Goal: Task Accomplishment & Management: Manage account settings

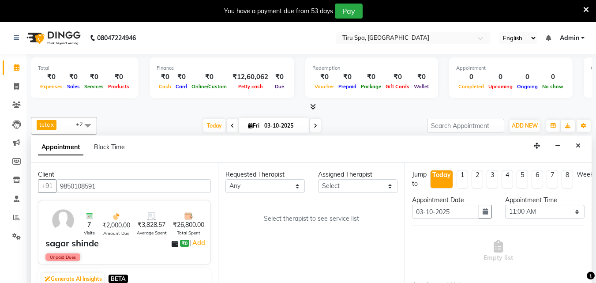
select select "660"
select select "tentative"
click at [534, 124] on span "ADD NEW" at bounding box center [525, 125] width 26 height 7
click at [524, 122] on span "ADD NEW" at bounding box center [525, 125] width 26 height 7
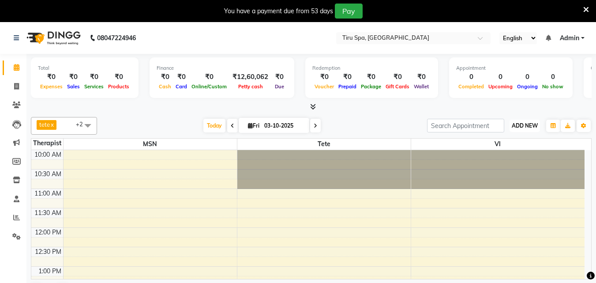
click at [528, 123] on span "ADD NEW" at bounding box center [525, 125] width 26 height 7
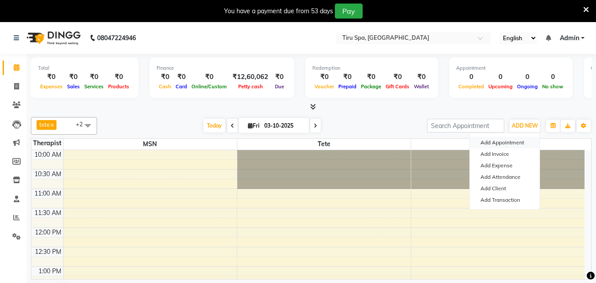
click at [500, 143] on button "Add Appointment" at bounding box center [505, 142] width 70 height 11
select select "tentative"
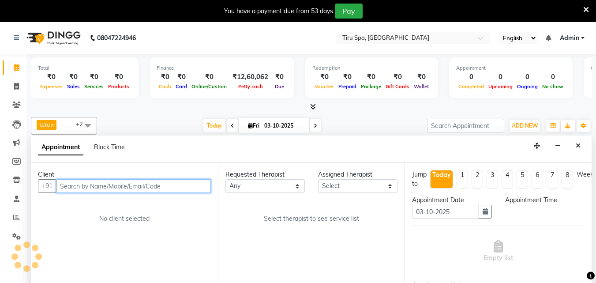
scroll to position [23, 0]
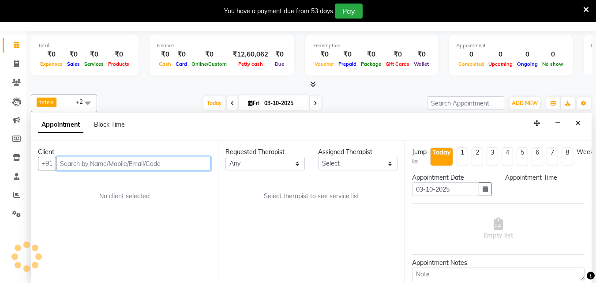
select select "660"
click at [143, 163] on input "text" at bounding box center [133, 164] width 155 height 14
paste input "8806087053"
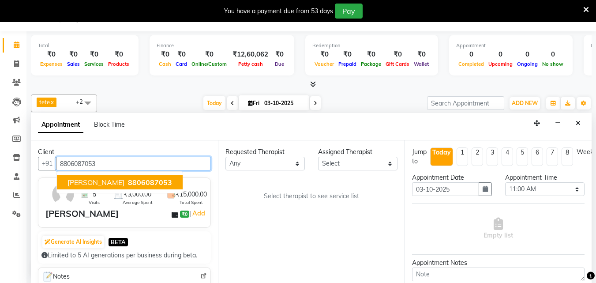
click at [147, 184] on span "8806087053" at bounding box center [150, 182] width 44 height 9
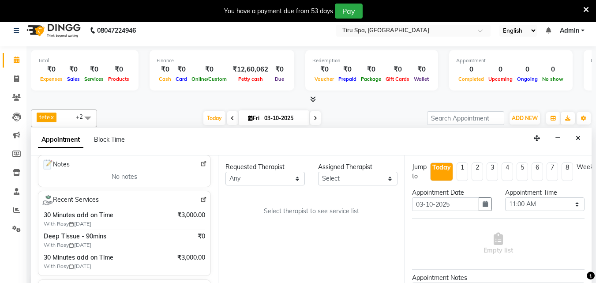
scroll to position [0, 0]
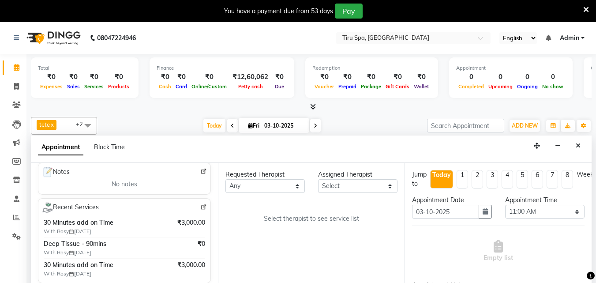
type input "8806087053"
click at [369, 184] on select "Select [PERSON_NAME] MSN Rosy [PERSON_NAME] tete vl" at bounding box center [357, 186] width 79 height 14
click at [378, 187] on select "Select [PERSON_NAME] MSN Rosy [PERSON_NAME] tete vl" at bounding box center [357, 186] width 79 height 14
select select "11017"
click at [318, 179] on select "Select [PERSON_NAME] MSN Rosy [PERSON_NAME] tete vl" at bounding box center [357, 186] width 79 height 14
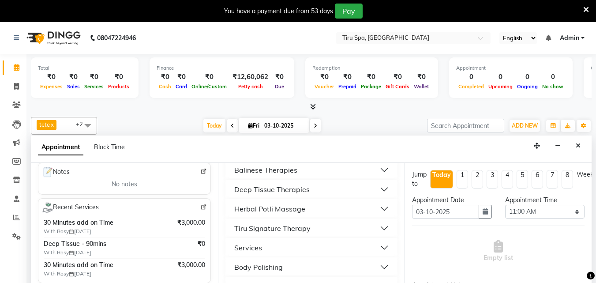
scroll to position [132, 0]
click at [286, 187] on div "Deep Tissue Therapies" at bounding box center [271, 189] width 75 height 11
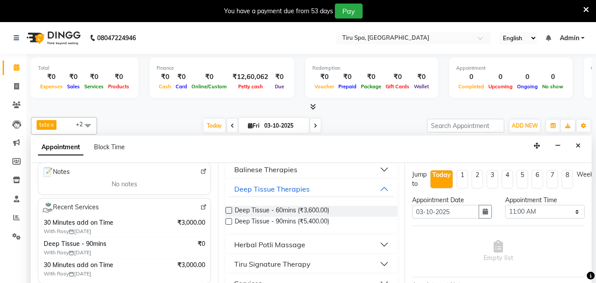
click at [230, 220] on label at bounding box center [229, 221] width 7 height 7
click at [230, 220] on input "checkbox" at bounding box center [229, 222] width 6 height 6
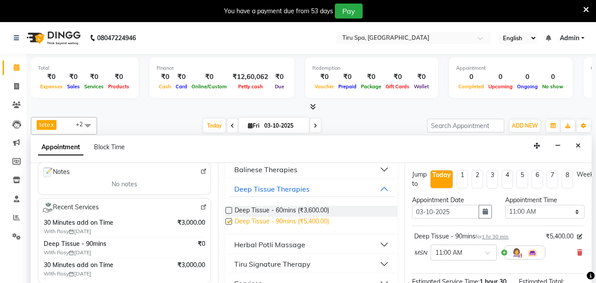
checkbox input "false"
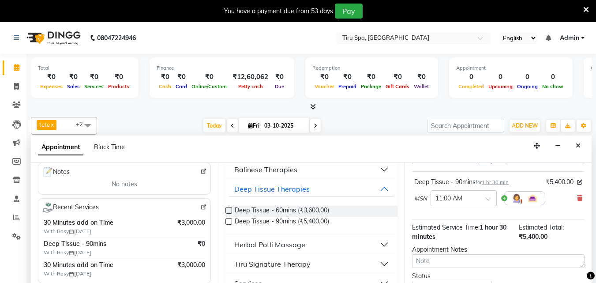
scroll to position [0, 0]
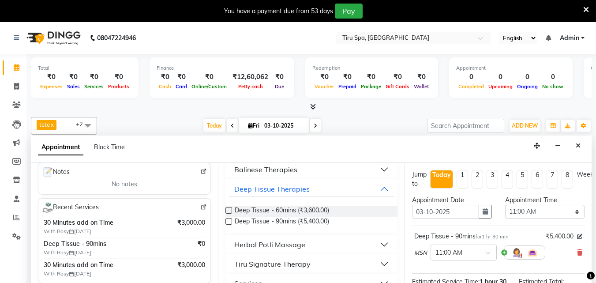
click at [504, 253] on div at bounding box center [524, 252] width 41 height 14
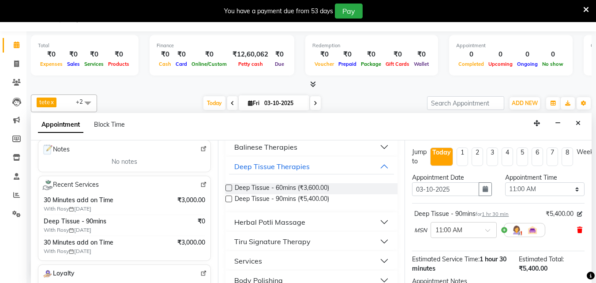
click at [577, 229] on icon at bounding box center [579, 230] width 5 height 6
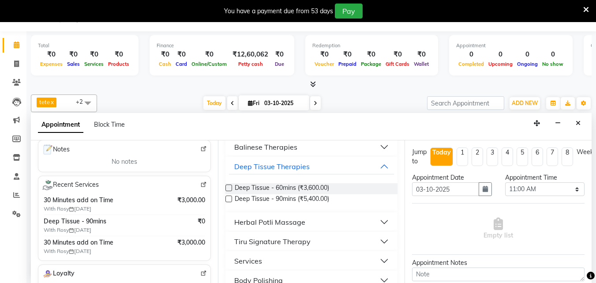
click at [227, 187] on label at bounding box center [229, 187] width 7 height 7
click at [227, 187] on input "checkbox" at bounding box center [229, 189] width 6 height 6
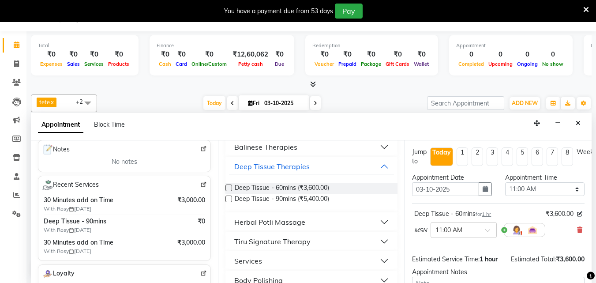
click at [229, 188] on label at bounding box center [229, 187] width 7 height 7
click at [229, 188] on input "checkbox" at bounding box center [229, 189] width 6 height 6
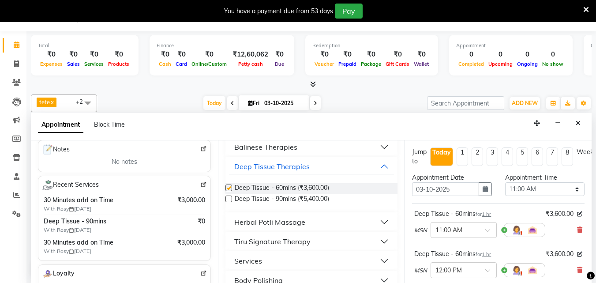
checkbox input "false"
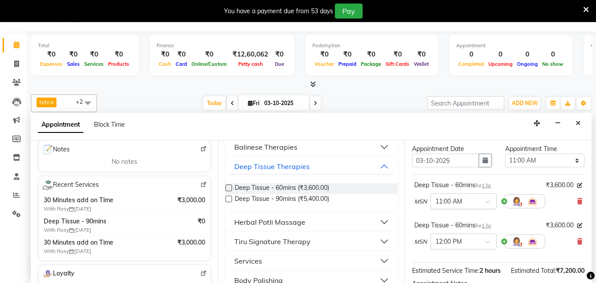
scroll to position [44, 0]
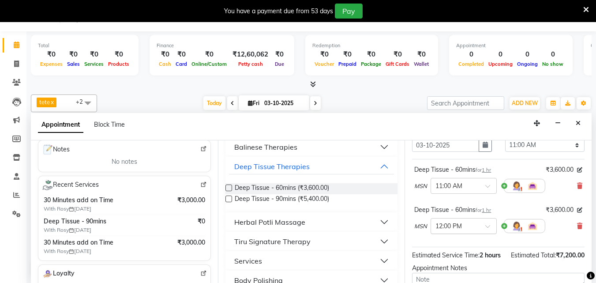
click at [478, 227] on div at bounding box center [463, 225] width 65 height 9
click at [450, 260] on div "02:45 PM" at bounding box center [463, 266] width 65 height 16
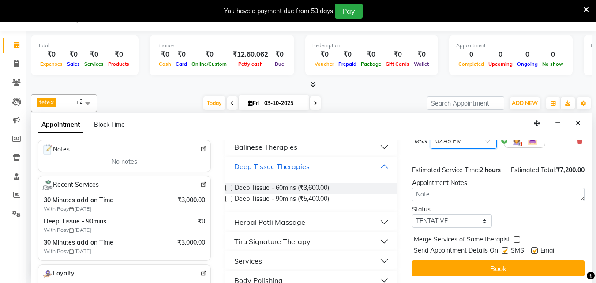
scroll to position [146, 0]
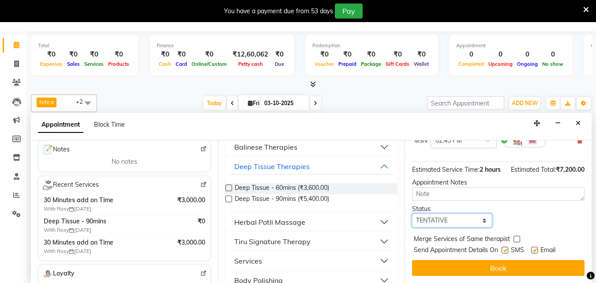
click at [460, 214] on select "Select TENTATIVE CONFIRM CHECK-IN UPCOMING" at bounding box center [451, 221] width 79 height 14
select select "check-in"
click at [412, 214] on select "Select TENTATIVE CONFIRM CHECK-IN UPCOMING" at bounding box center [451, 221] width 79 height 14
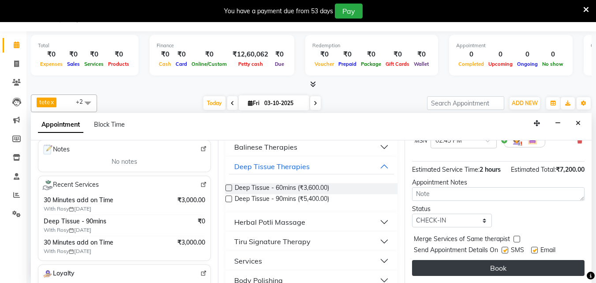
click at [497, 260] on button "Book" at bounding box center [498, 268] width 173 height 16
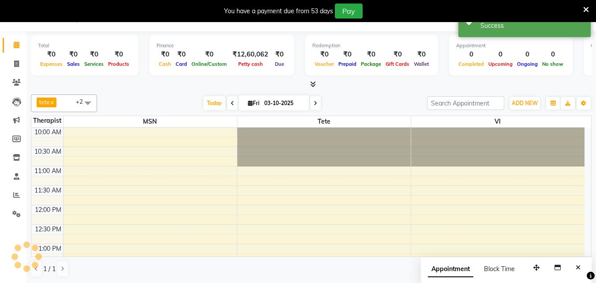
scroll to position [0, 0]
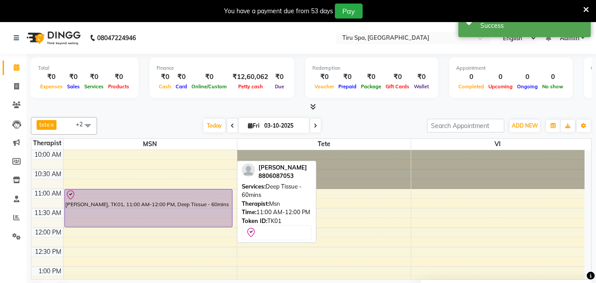
click at [184, 216] on div "[PERSON_NAME], TK01, 11:00 AM-12:00 PM, Deep Tissue - 60mins" at bounding box center [148, 208] width 167 height 38
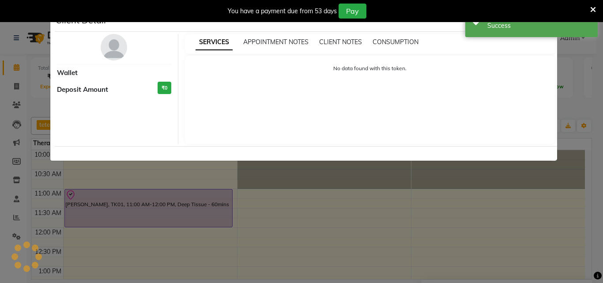
select select "8"
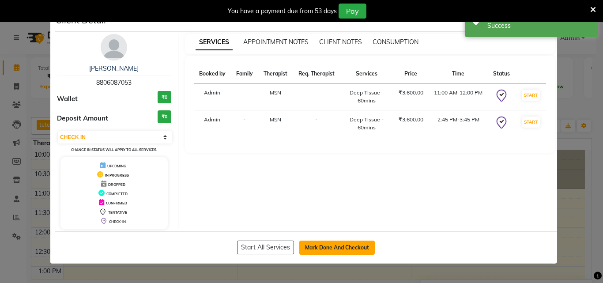
click at [341, 250] on button "Mark Done And Checkout" at bounding box center [336, 248] width 75 height 14
select select "service"
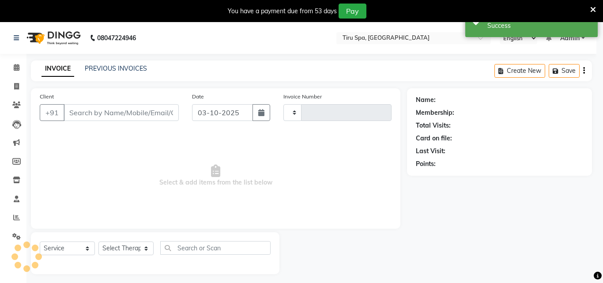
type input "0503"
select select "722"
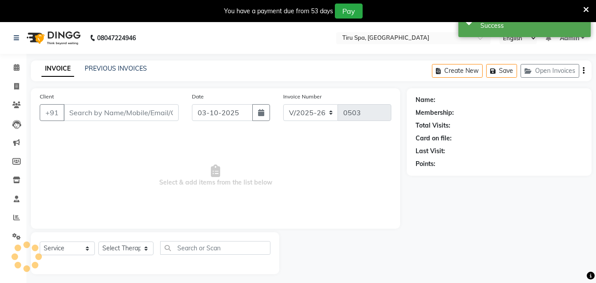
type input "8806087053"
select select "11017"
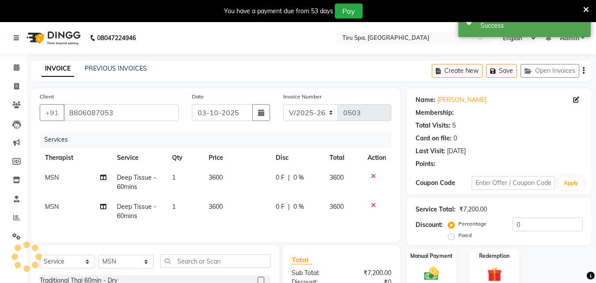
select select "1: Object"
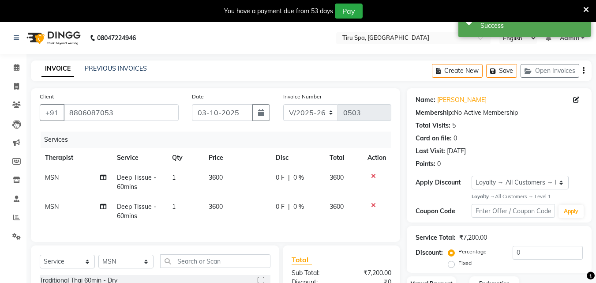
click at [459, 264] on label "Fixed" at bounding box center [465, 263] width 13 height 8
click at [450, 264] on input "Fixed" at bounding box center [453, 263] width 6 height 6
radio input "true"
click at [546, 255] on input "0" at bounding box center [548, 253] width 70 height 14
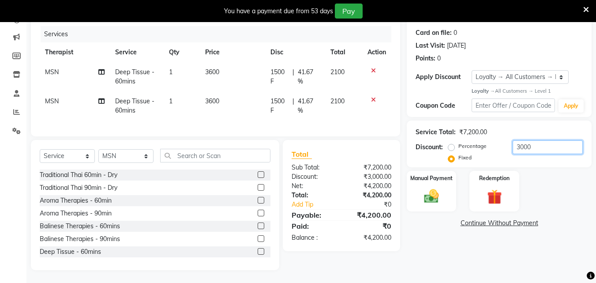
scroll to position [113, 0]
click at [427, 187] on img at bounding box center [431, 196] width 25 height 18
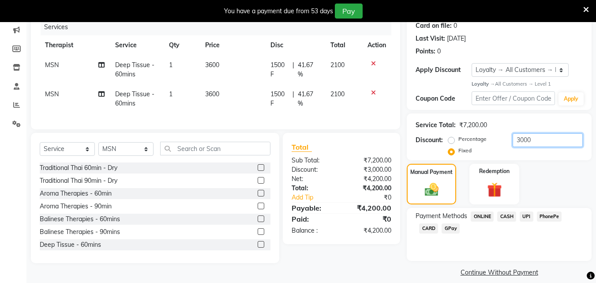
click at [541, 141] on input "3000" at bounding box center [548, 140] width 70 height 14
type input "3"
type input "4200"
click at [527, 217] on span "UPI" at bounding box center [527, 216] width 14 height 10
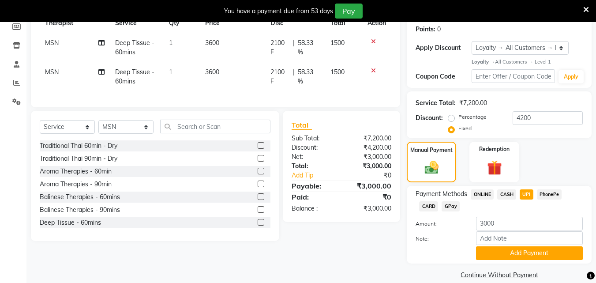
scroll to position [147, 0]
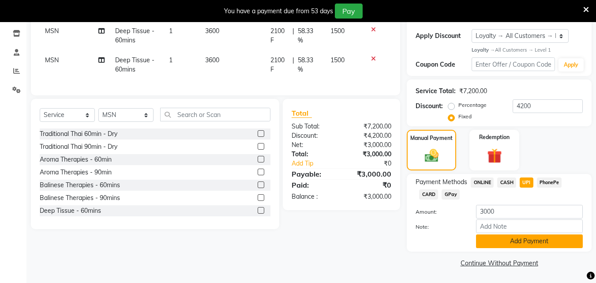
click at [530, 240] on button "Add Payment" at bounding box center [529, 241] width 107 height 14
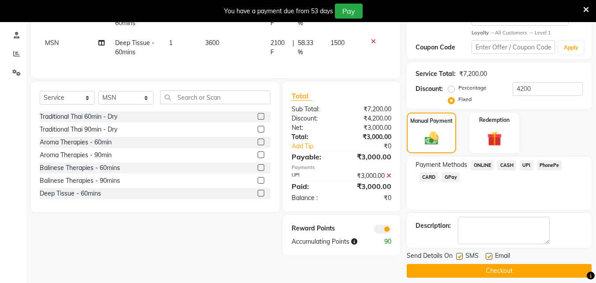
scroll to position [172, 0]
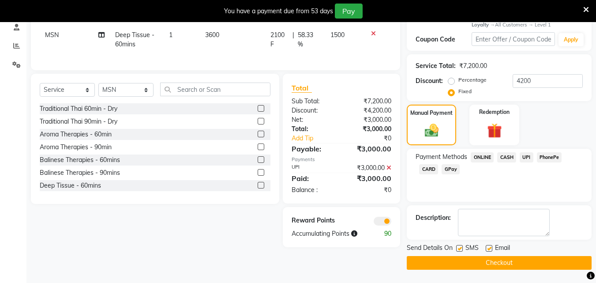
click at [504, 263] on button "Checkout" at bounding box center [499, 263] width 185 height 14
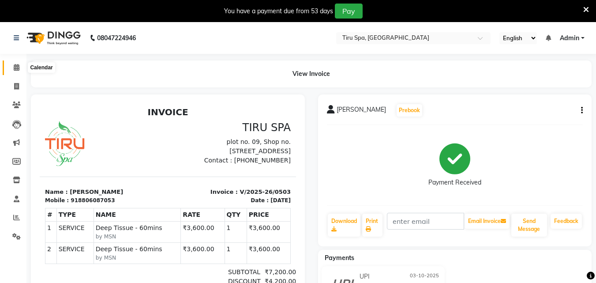
click at [16, 64] on icon at bounding box center [17, 67] width 6 height 7
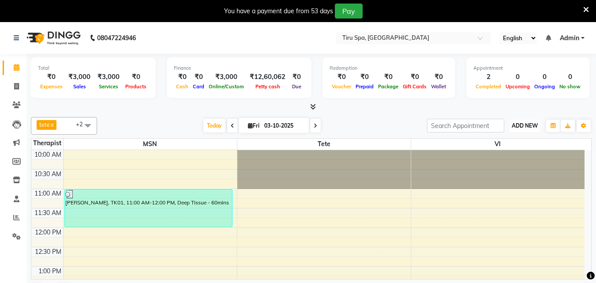
click at [519, 127] on span "ADD NEW" at bounding box center [525, 125] width 26 height 7
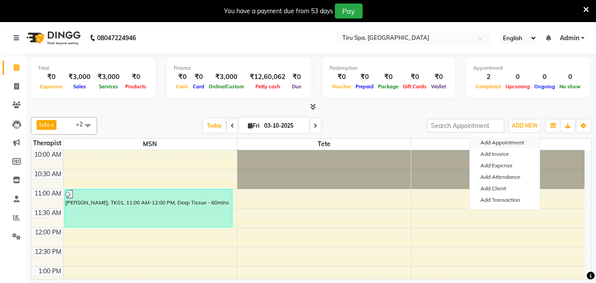
click at [508, 141] on button "Add Appointment" at bounding box center [505, 142] width 70 height 11
select select "660"
select select "tentative"
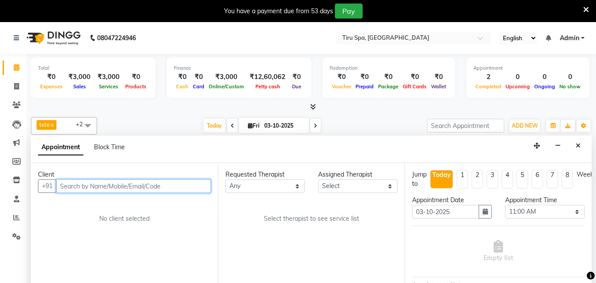
click at [160, 184] on input "text" at bounding box center [133, 186] width 155 height 14
paste input "9850108591"
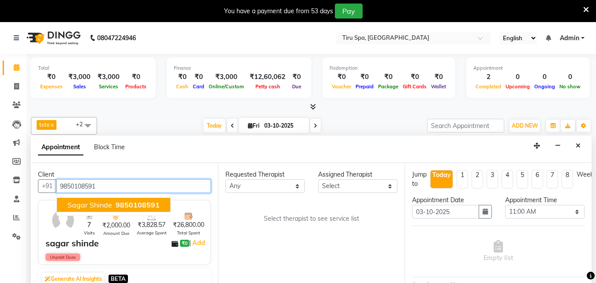
type input "9850108591"
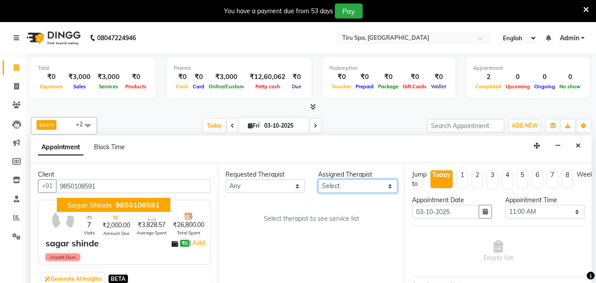
click at [350, 186] on select "Select [PERSON_NAME] MSN Rosy [PERSON_NAME] tete vl" at bounding box center [357, 186] width 79 height 14
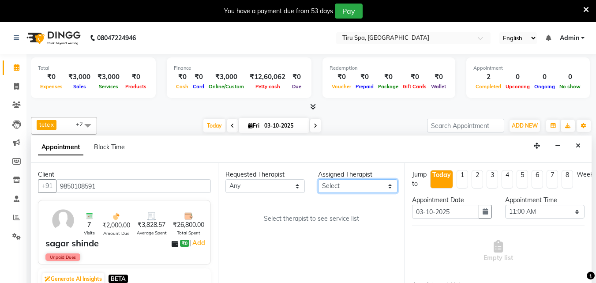
select select "69855"
click at [318, 179] on select "Select [PERSON_NAME] MSN Rosy [PERSON_NAME] tete vl" at bounding box center [357, 186] width 79 height 14
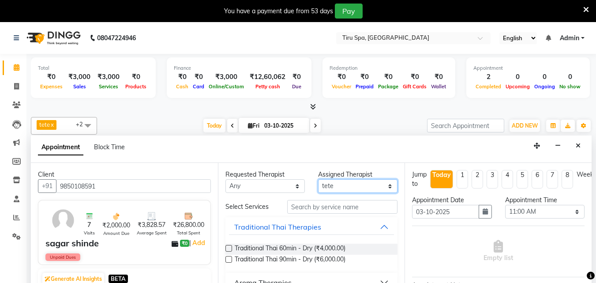
scroll to position [44, 0]
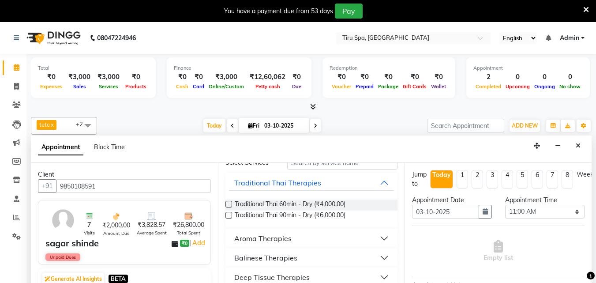
click at [260, 274] on div "Deep Tissue Therapies" at bounding box center [271, 277] width 75 height 11
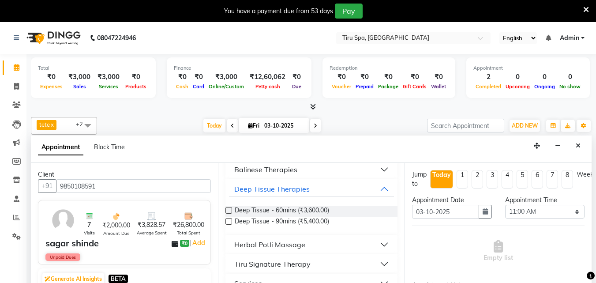
click at [227, 222] on label at bounding box center [229, 221] width 7 height 7
click at [227, 222] on input "checkbox" at bounding box center [229, 222] width 6 height 6
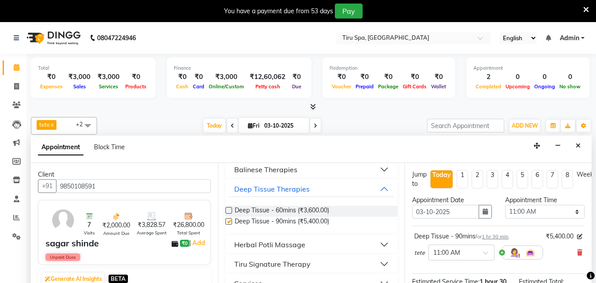
checkbox input "false"
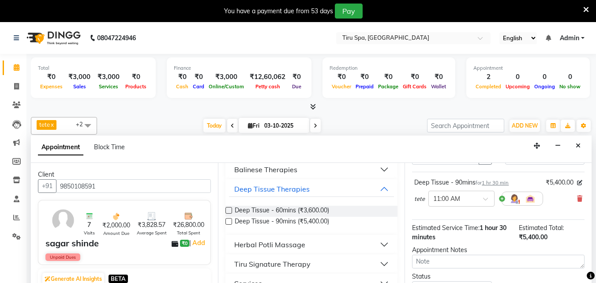
scroll to position [105, 0]
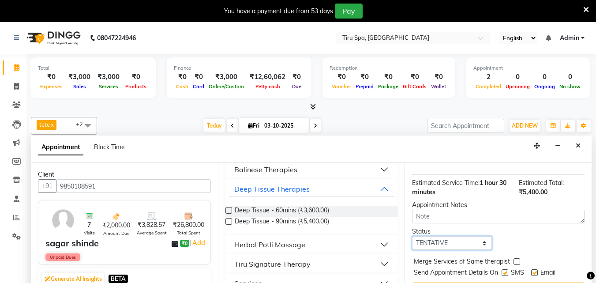
click at [480, 239] on select "Select TENTATIVE CONFIRM CHECK-IN UPCOMING" at bounding box center [451, 243] width 79 height 14
select select "check-in"
click at [412, 236] on select "Select TENTATIVE CONFIRM CHECK-IN UPCOMING" at bounding box center [451, 243] width 79 height 14
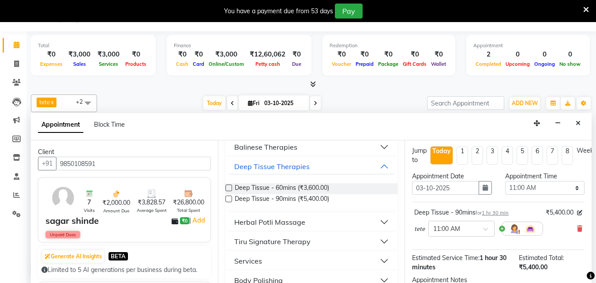
scroll to position [0, 0]
click at [472, 230] on input "text" at bounding box center [452, 229] width 39 height 9
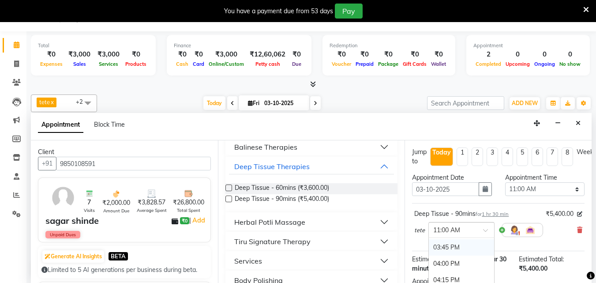
scroll to position [265, 0]
click at [454, 255] on div "03:15 PM" at bounding box center [461, 259] width 65 height 16
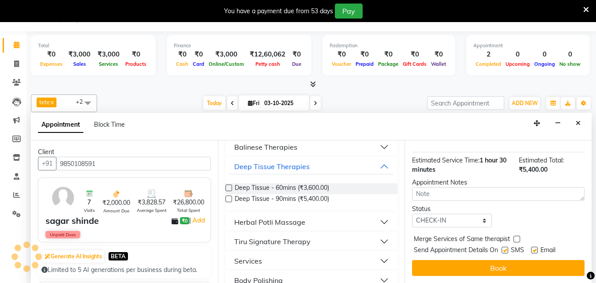
scroll to position [105, 0]
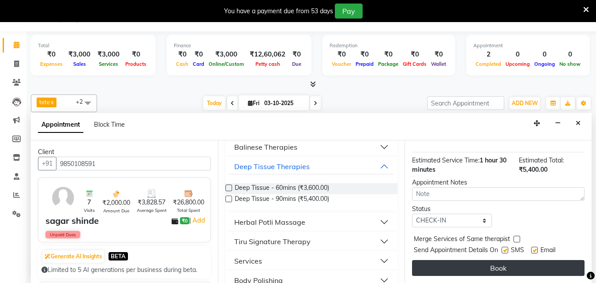
click at [474, 260] on button "Book" at bounding box center [498, 268] width 173 height 16
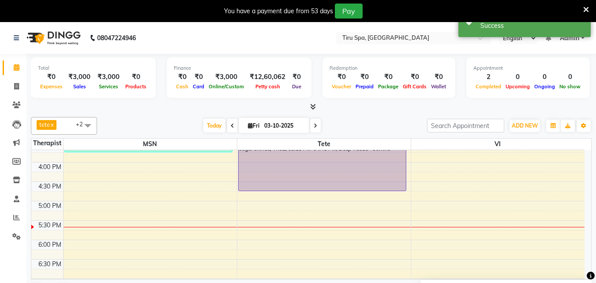
scroll to position [177, 0]
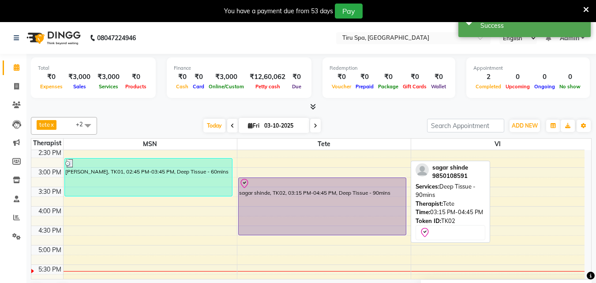
click at [318, 207] on div "sagar shinde, TK02, 03:15 PM-04:45 PM, Deep Tissue - 90mins" at bounding box center [322, 206] width 167 height 57
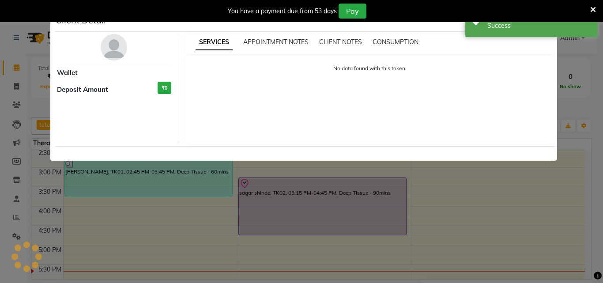
select select "8"
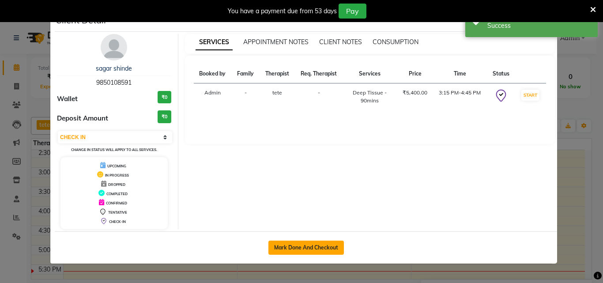
click at [303, 247] on button "Mark Done And Checkout" at bounding box center [305, 248] width 75 height 14
select select "service"
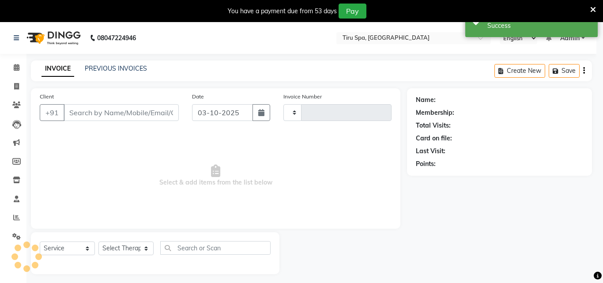
type input "0504"
select select "722"
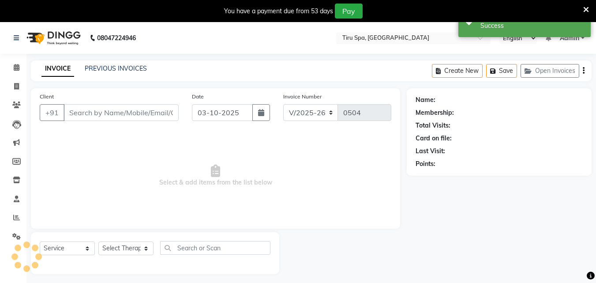
type input "9850108591"
select select "69855"
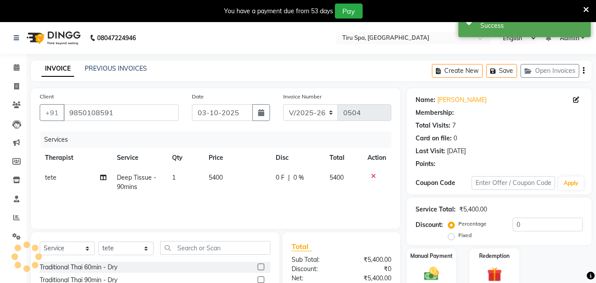
select select "1: Object"
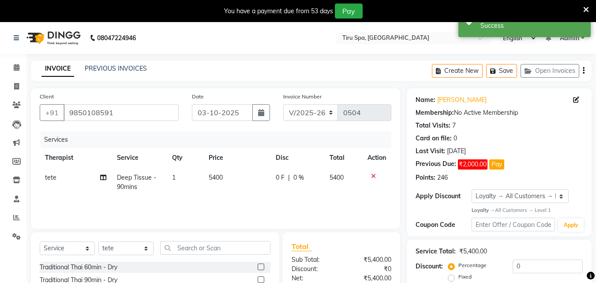
click at [459, 277] on label "Fixed" at bounding box center [465, 277] width 13 height 8
click at [450, 277] on input "Fixed" at bounding box center [453, 277] width 6 height 6
radio input "true"
click at [532, 267] on input "0" at bounding box center [548, 266] width 70 height 14
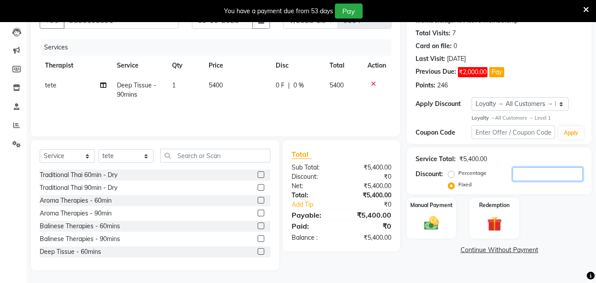
scroll to position [93, 0]
type input "2"
type input "3400"
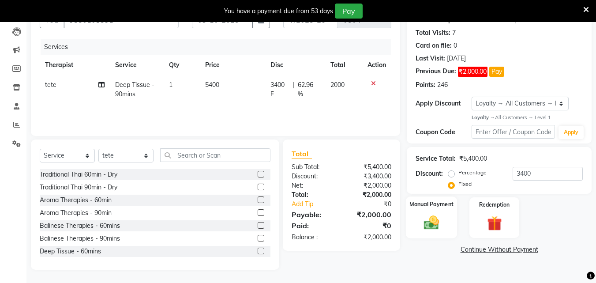
click at [433, 219] on img at bounding box center [431, 223] width 25 height 18
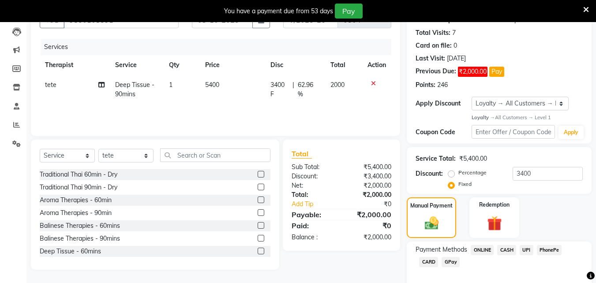
click at [507, 248] on span "CASH" at bounding box center [506, 250] width 19 height 10
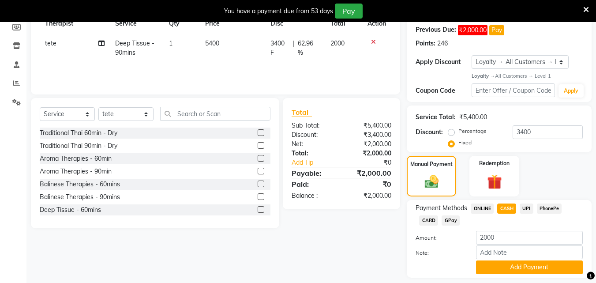
scroll to position [160, 0]
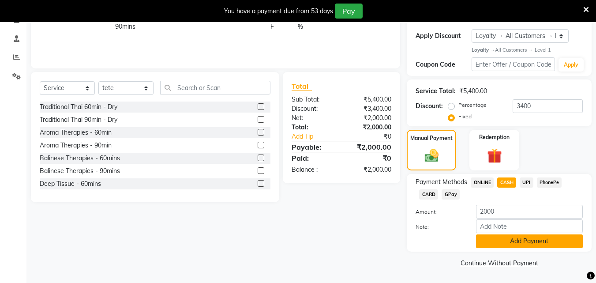
click at [544, 239] on button "Add Payment" at bounding box center [529, 241] width 107 height 14
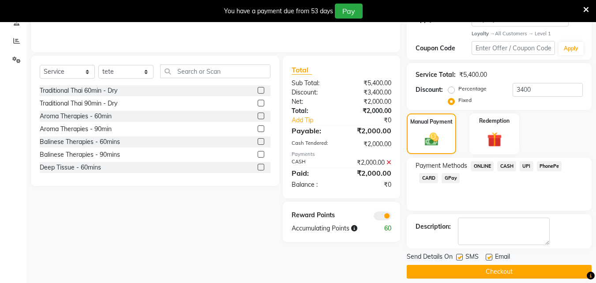
scroll to position [185, 0]
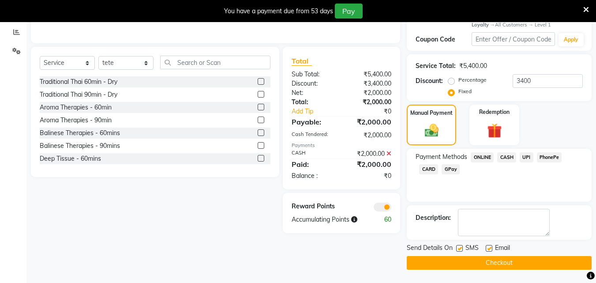
click at [546, 264] on button "Checkout" at bounding box center [499, 263] width 185 height 14
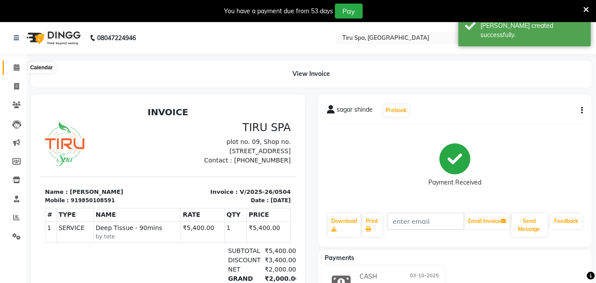
click at [15, 66] on icon at bounding box center [17, 67] width 6 height 7
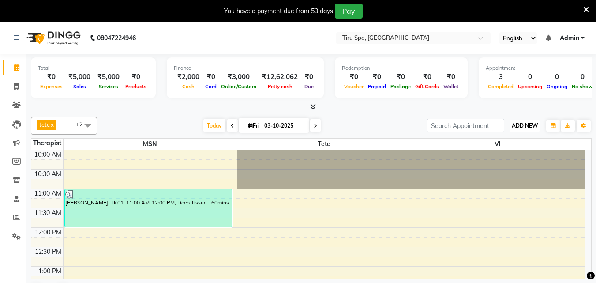
click at [520, 125] on span "ADD NEW" at bounding box center [525, 125] width 26 height 7
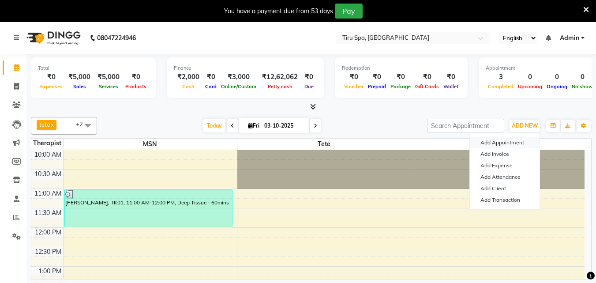
click at [496, 141] on button "Add Appointment" at bounding box center [505, 142] width 70 height 11
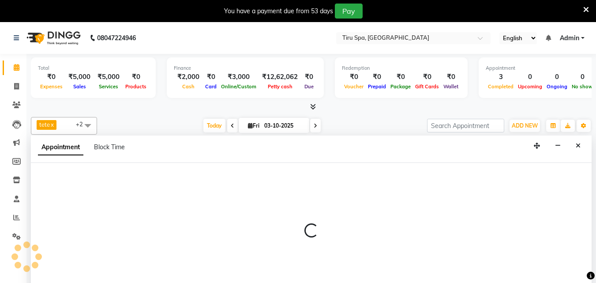
select select "660"
select select "tentative"
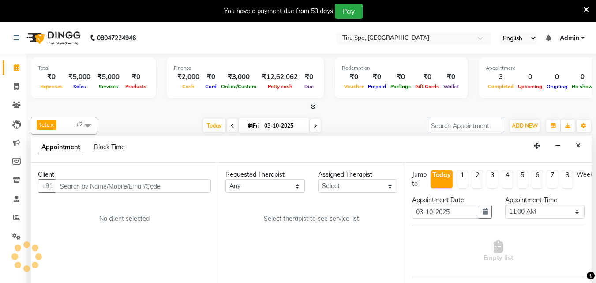
scroll to position [23, 0]
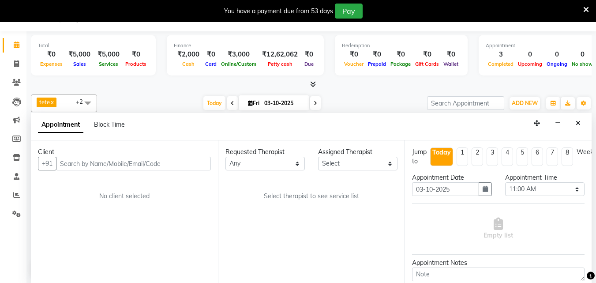
click at [179, 162] on input "text" at bounding box center [133, 164] width 155 height 14
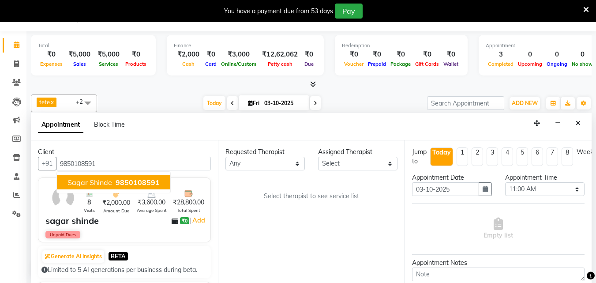
type input "9850108591"
click at [376, 165] on select "Select [PERSON_NAME] MSN Rosy [PERSON_NAME] tete vl" at bounding box center [357, 164] width 79 height 14
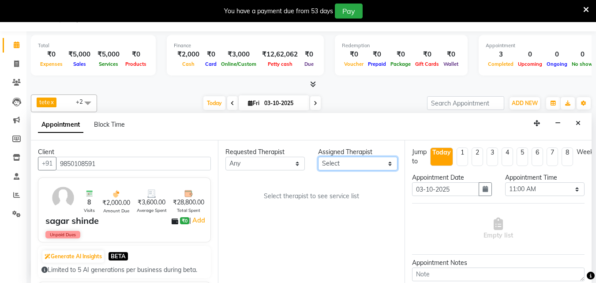
select select "89856"
click at [318, 157] on select "Select [PERSON_NAME] MSN Rosy [PERSON_NAME] tete vl" at bounding box center [357, 164] width 79 height 14
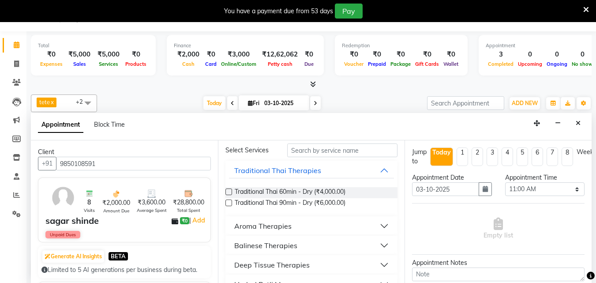
scroll to position [88, 0]
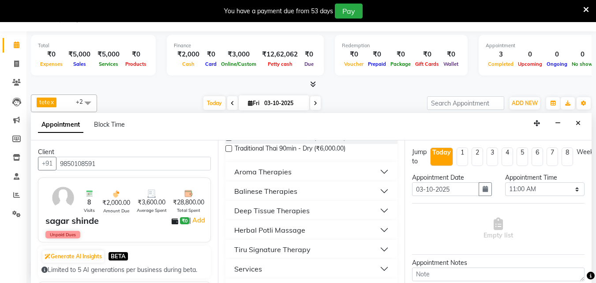
click at [271, 212] on div "Deep Tissue Therapies" at bounding box center [271, 210] width 75 height 11
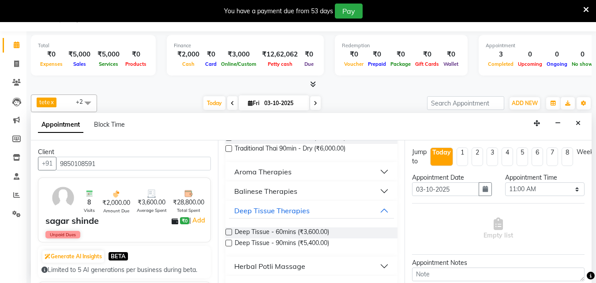
click at [228, 241] on label at bounding box center [229, 243] width 7 height 7
click at [228, 241] on input "checkbox" at bounding box center [229, 244] width 6 height 6
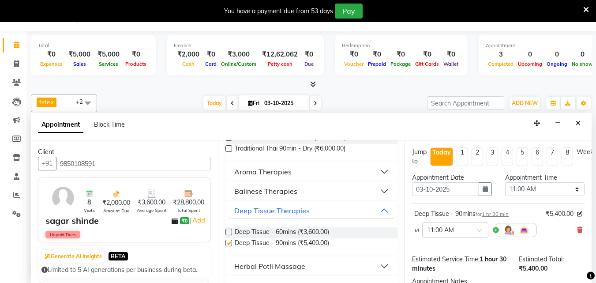
checkbox input "false"
click at [475, 231] on div at bounding box center [455, 229] width 65 height 9
click at [443, 246] on div "03:15 PM" at bounding box center [455, 247] width 65 height 16
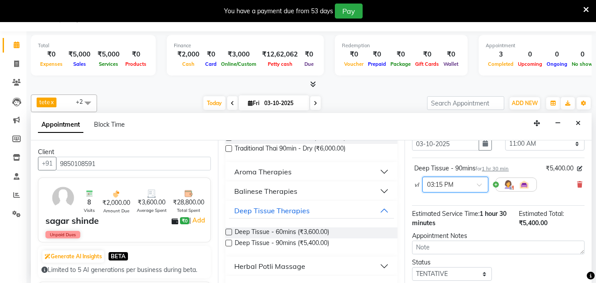
scroll to position [105, 0]
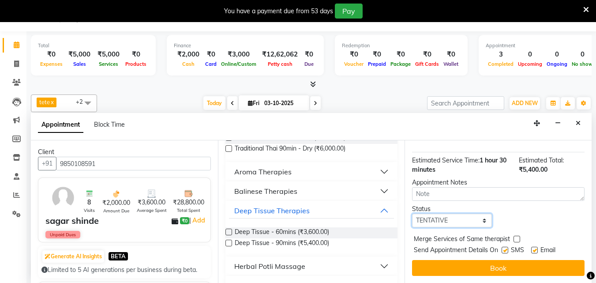
click at [461, 214] on select "Select TENTATIVE CONFIRM CHECK-IN UPCOMING" at bounding box center [451, 221] width 79 height 14
select select "check-in"
click at [412, 214] on select "Select TENTATIVE CONFIRM CHECK-IN UPCOMING" at bounding box center [451, 221] width 79 height 14
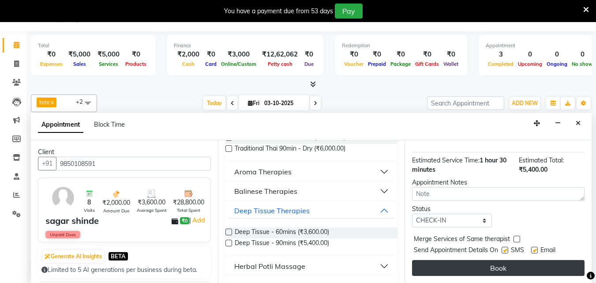
click at [488, 260] on button "Book" at bounding box center [498, 268] width 173 height 16
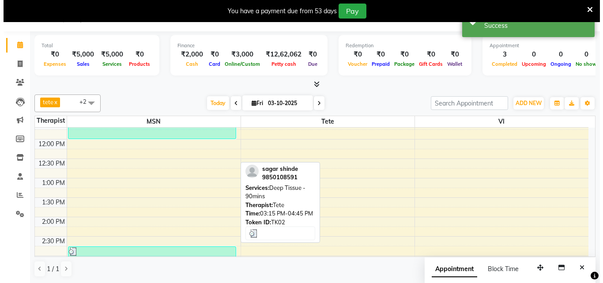
scroll to position [155, 0]
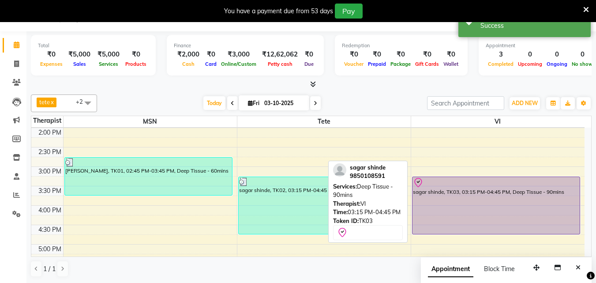
click at [461, 211] on div "sagar shinde, TK03, 03:15 PM-04:45 PM, Deep Tissue - 90mins" at bounding box center [497, 205] width 168 height 57
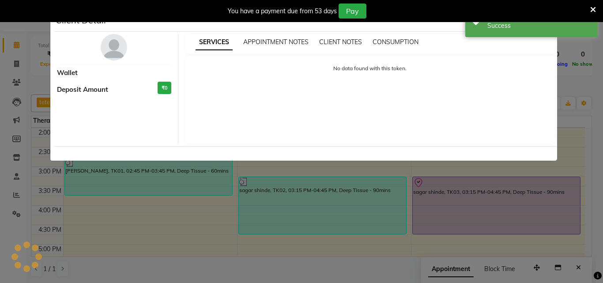
select select "8"
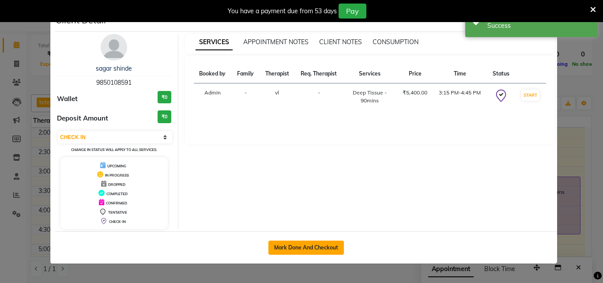
click at [295, 244] on button "Mark Done And Checkout" at bounding box center [305, 248] width 75 height 14
select select "722"
select select "service"
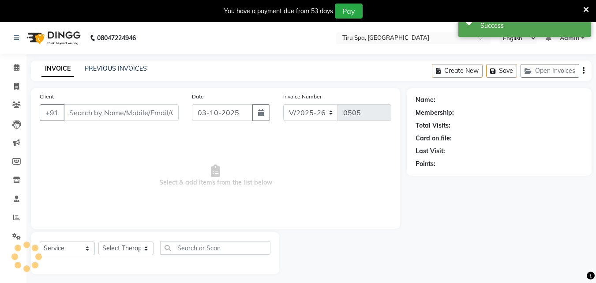
type input "9850108591"
select select "89856"
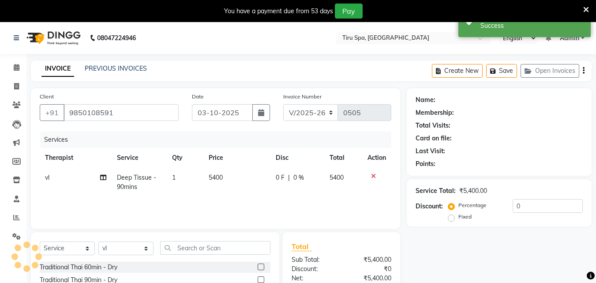
select select "1: Object"
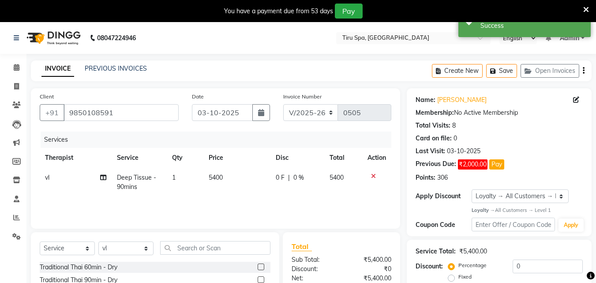
scroll to position [88, 0]
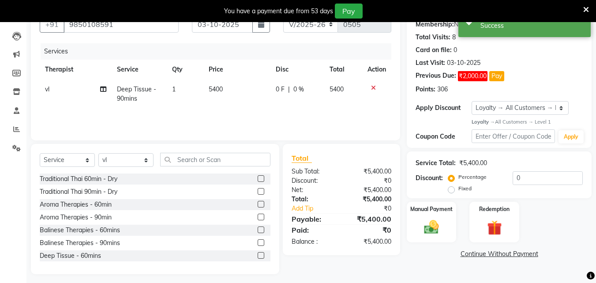
click at [459, 192] on label "Fixed" at bounding box center [465, 188] width 13 height 8
click at [451, 192] on input "Fixed" at bounding box center [453, 188] width 6 height 6
radio input "true"
click at [564, 175] on input "0" at bounding box center [548, 178] width 70 height 14
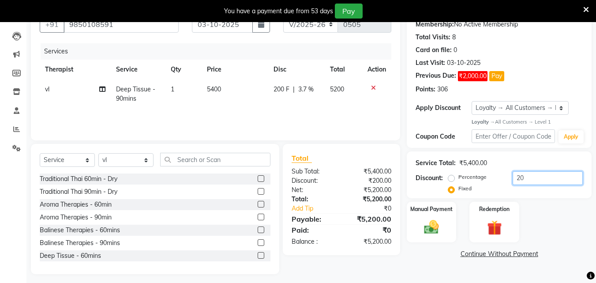
type input "2"
type input "0"
type input "3400"
click at [432, 213] on label "Manual Payment" at bounding box center [432, 209] width 44 height 8
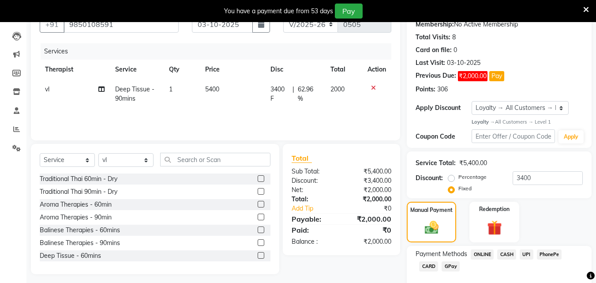
click at [526, 255] on span "UPI" at bounding box center [527, 254] width 14 height 10
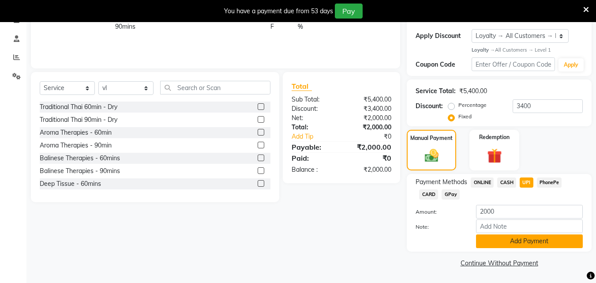
click at [516, 242] on button "Add Payment" at bounding box center [529, 241] width 107 height 14
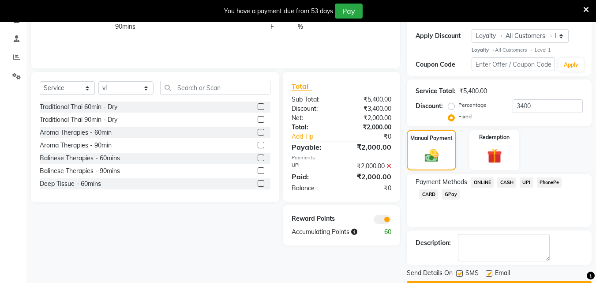
scroll to position [185, 0]
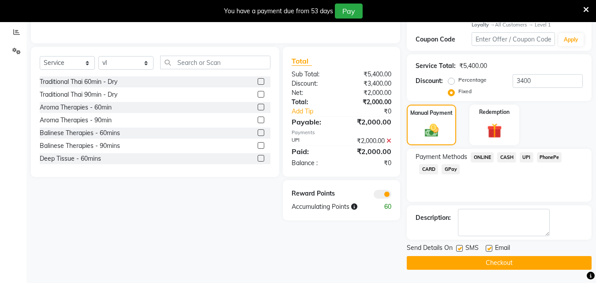
click at [516, 261] on button "Checkout" at bounding box center [499, 263] width 185 height 14
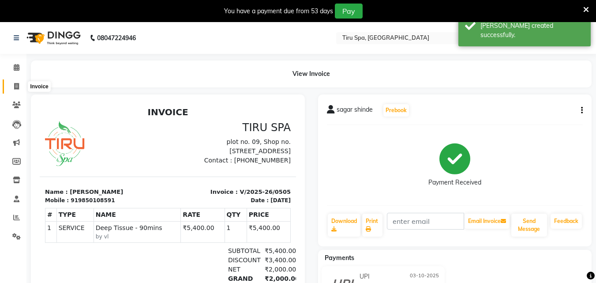
click at [16, 84] on icon at bounding box center [16, 86] width 5 height 7
select select "722"
select select "service"
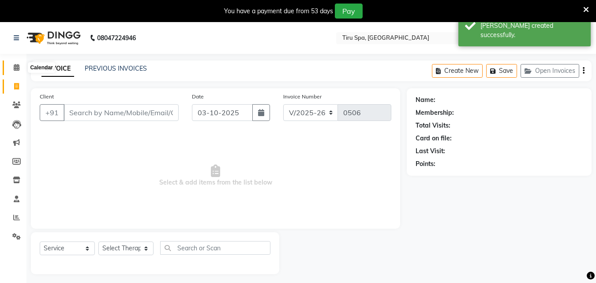
click at [16, 66] on icon at bounding box center [17, 67] width 6 height 7
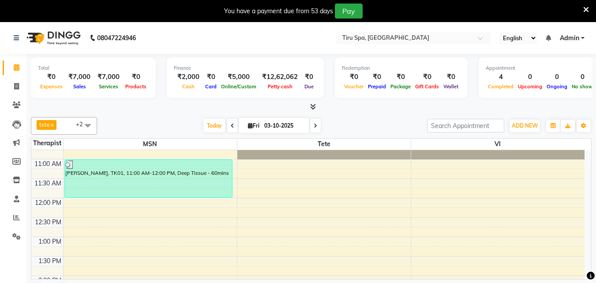
scroll to position [177, 0]
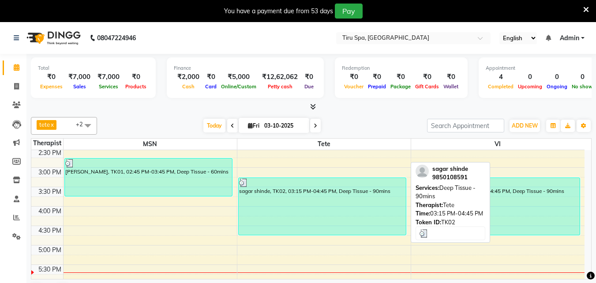
click at [348, 214] on div "sagar shinde, TK02, 03:15 PM-04:45 PM, Deep Tissue - 90mins" at bounding box center [322, 206] width 167 height 57
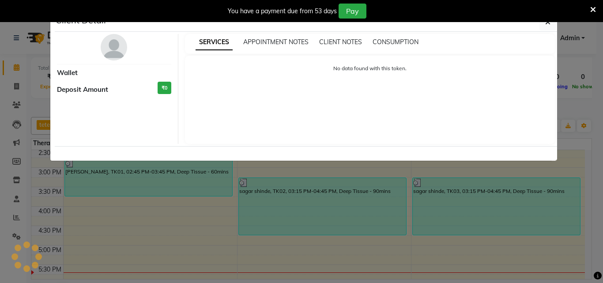
select select "3"
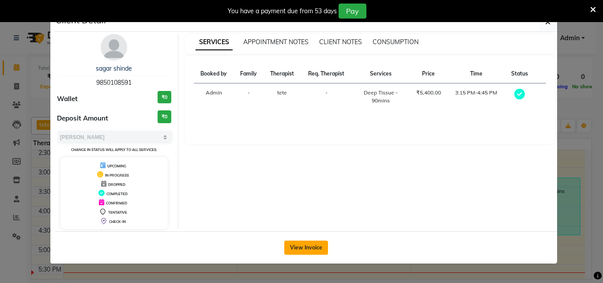
click at [306, 248] on button "View Invoice" at bounding box center [306, 248] width 44 height 14
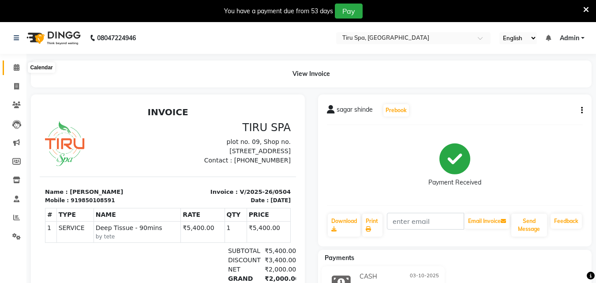
click at [15, 68] on icon at bounding box center [17, 67] width 6 height 7
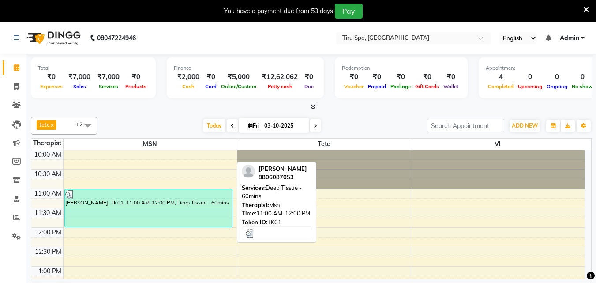
click at [174, 212] on div "[PERSON_NAME], TK01, 11:00 AM-12:00 PM, Deep Tissue - 60mins" at bounding box center [148, 208] width 167 height 38
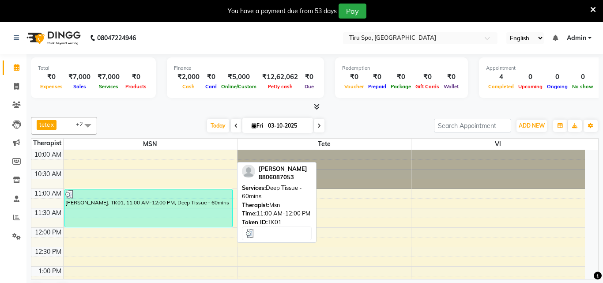
select select "3"
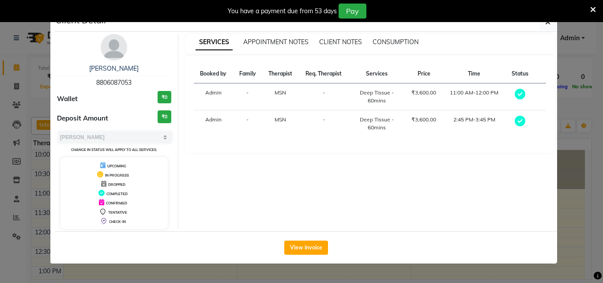
drag, startPoint x: 519, startPoint y: 121, endPoint x: 528, endPoint y: 144, distance: 24.2
click at [528, 144] on div "Booked by Family Therapist Req. Therapist Services Price Time Status Admin - MS…" at bounding box center [370, 104] width 370 height 97
click at [522, 121] on icon at bounding box center [520, 121] width 11 height 11
click at [547, 23] on icon "button" at bounding box center [547, 22] width 5 height 7
